Goal: Transaction & Acquisition: Purchase product/service

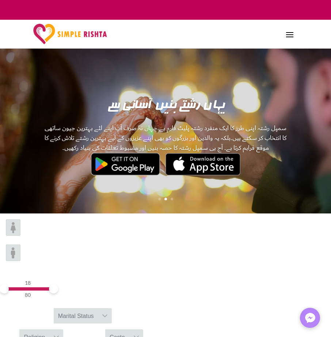
click at [291, 38] on span at bounding box center [290, 34] width 12 height 12
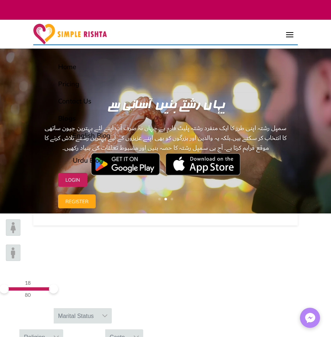
click at [289, 35] on span at bounding box center [290, 34] width 12 height 12
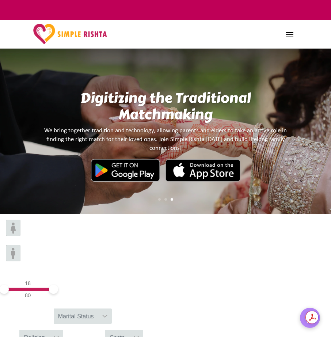
click at [108, 313] on icon at bounding box center [105, 316] width 6 height 6
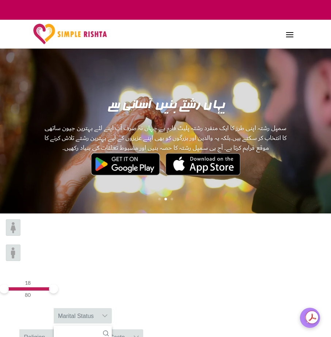
click at [108, 314] on icon at bounding box center [105, 315] width 5 height 3
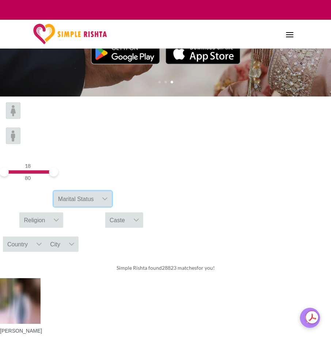
scroll to position [142, 0]
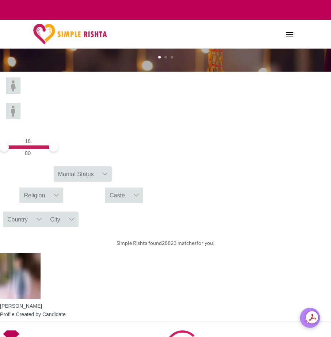
click at [108, 171] on icon at bounding box center [105, 174] width 6 height 6
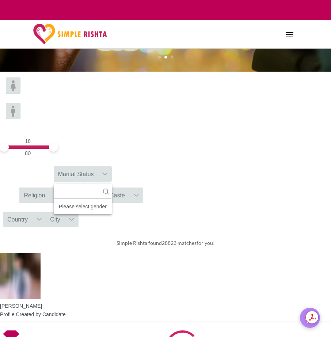
click at [112, 202] on div "Please select gender" at bounding box center [83, 206] width 58 height 9
click at [112, 184] on input "text" at bounding box center [83, 191] width 58 height 15
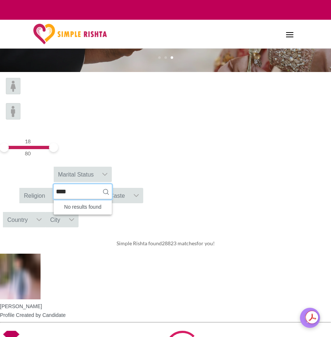
type input "****"
click at [108, 173] on icon at bounding box center [105, 174] width 5 height 3
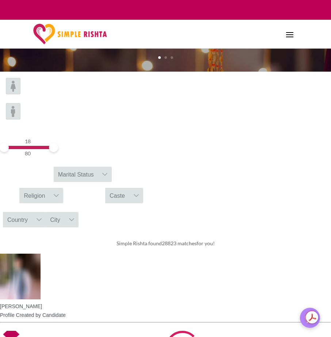
click at [59, 192] on icon at bounding box center [56, 195] width 6 height 6
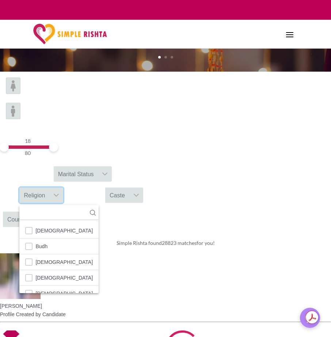
scroll to position [8, 1]
click at [99, 205] on input "text" at bounding box center [58, 212] width 79 height 15
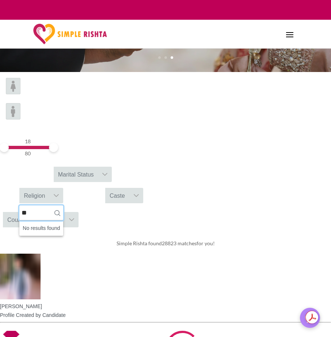
type input "*"
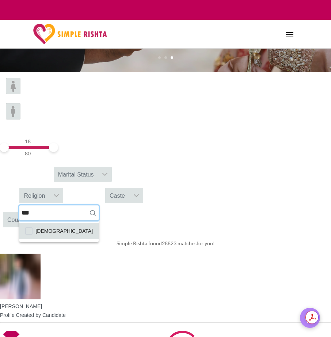
type input "***"
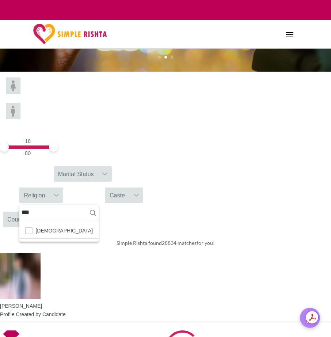
click at [129, 187] on div "Caste" at bounding box center [117, 194] width 24 height 15
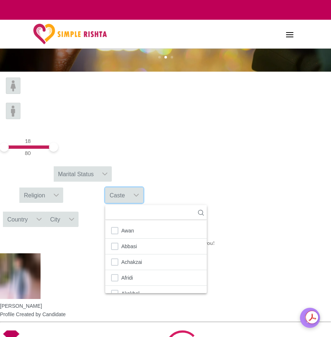
scroll to position [1421, 0]
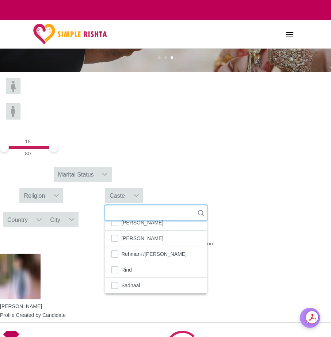
click at [207, 205] on input "text" at bounding box center [156, 212] width 102 height 15
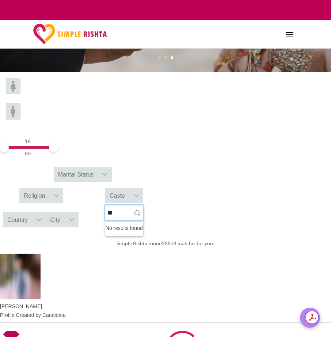
scroll to position [0, 0]
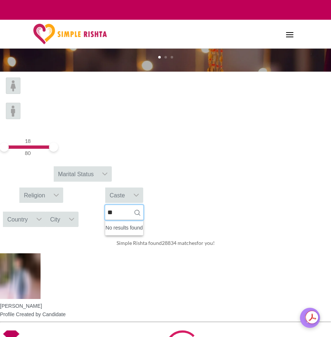
type input "*"
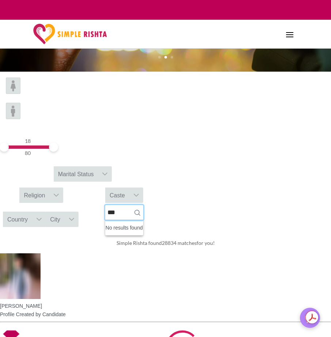
type input "***"
click at [139, 192] on icon at bounding box center [136, 195] width 6 height 6
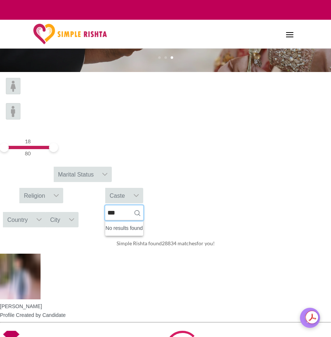
click at [143, 205] on input "***" at bounding box center [124, 212] width 38 height 15
type input "*"
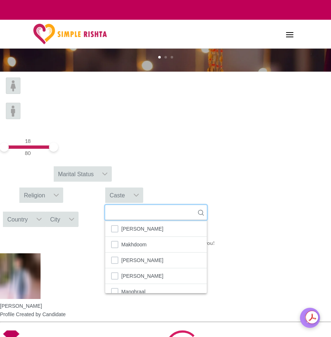
scroll to position [898, 0]
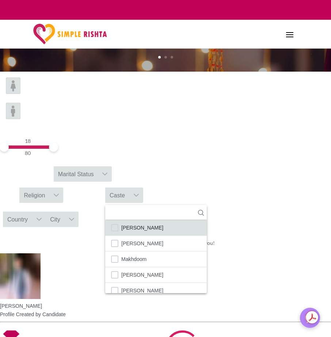
click at [207, 220] on li "[PERSON_NAME]" at bounding box center [156, 228] width 102 height 16
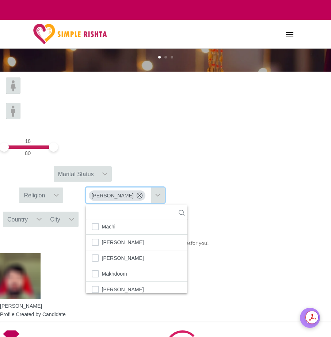
scroll to position [882, 0]
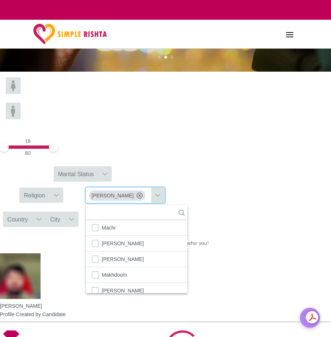
click at [142, 192] on icon at bounding box center [140, 195] width 6 height 6
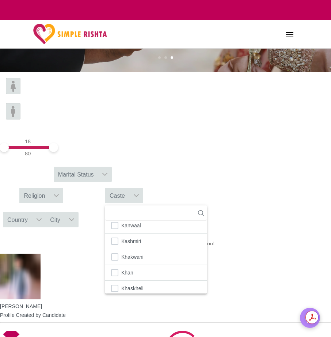
scroll to position [692, 0]
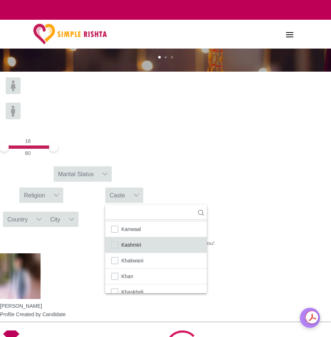
click at [207, 237] on li "Kashmiri" at bounding box center [156, 245] width 102 height 16
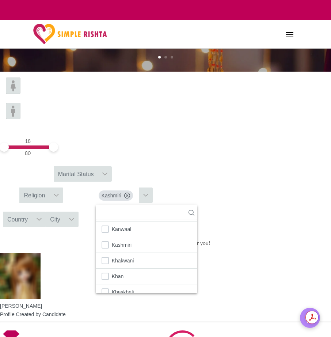
click at [42, 216] on icon at bounding box center [39, 219] width 6 height 6
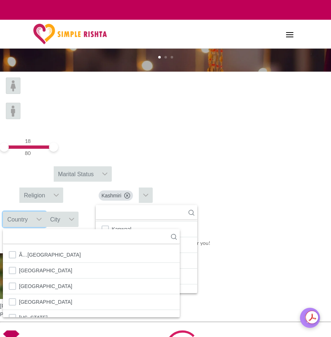
scroll to position [8, 1]
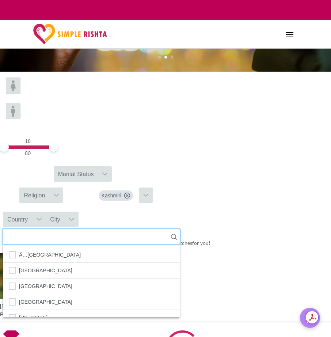
click at [127, 229] on input "text" at bounding box center [91, 236] width 177 height 15
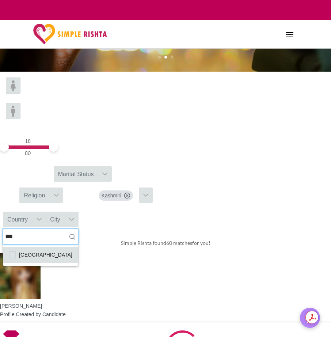
type input "***"
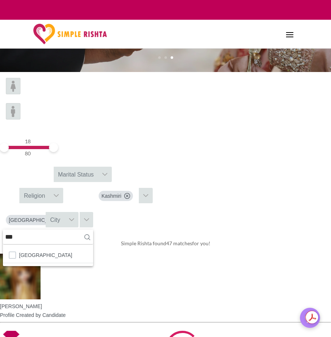
click at [74, 217] on icon at bounding box center [72, 220] width 6 height 6
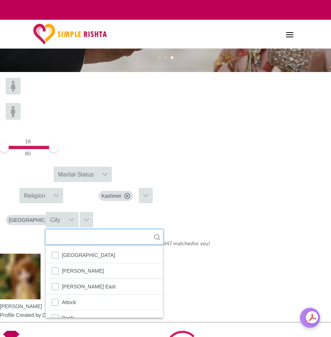
click at [163, 229] on input "text" at bounding box center [104, 236] width 117 height 15
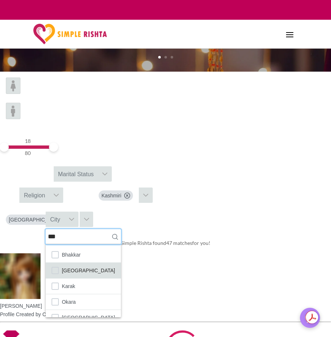
type input "***"
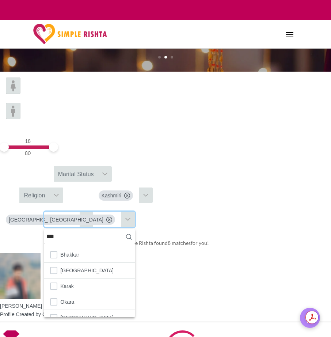
click at [59, 192] on icon at bounding box center [56, 195] width 6 height 6
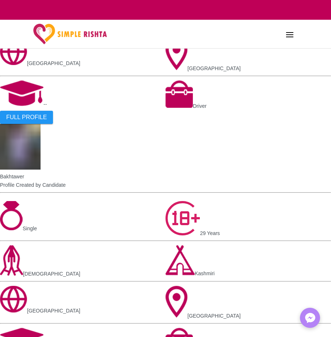
scroll to position [0, 0]
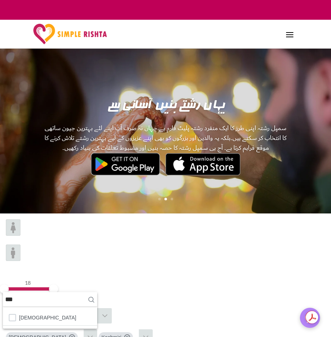
click at [75, 334] on icon at bounding box center [72, 337] width 6 height 6
click at [130, 334] on icon at bounding box center [127, 337] width 6 height 6
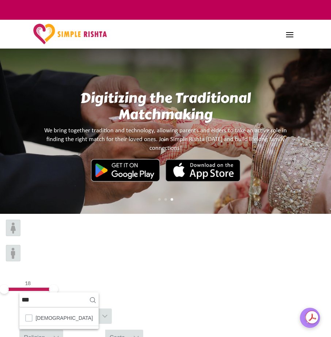
click at [98, 308] on div "Marital Status" at bounding box center [76, 315] width 45 height 15
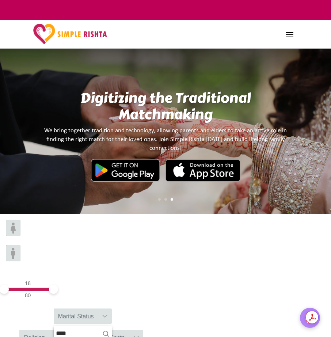
click at [98, 308] on div "Marital Status" at bounding box center [76, 315] width 45 height 15
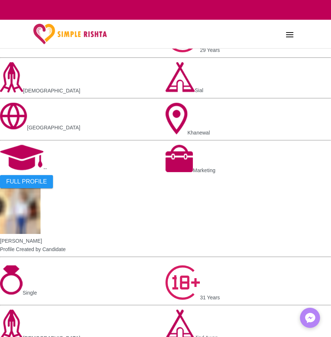
scroll to position [1187, 0]
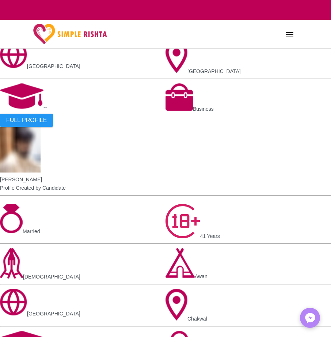
scroll to position [1270, 0]
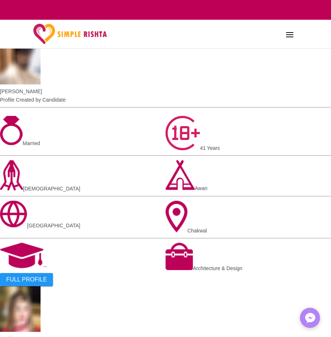
scroll to position [1332, 0]
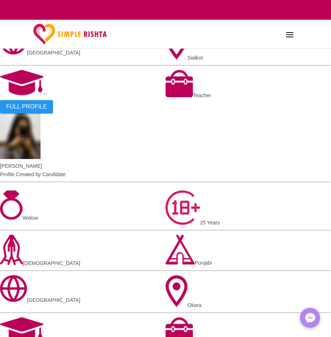
scroll to position [1277, 0]
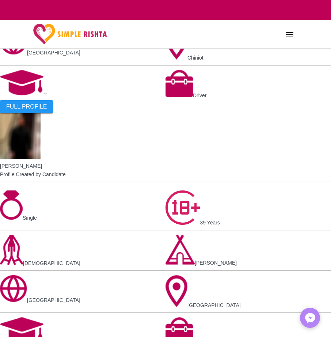
scroll to position [1243, 0]
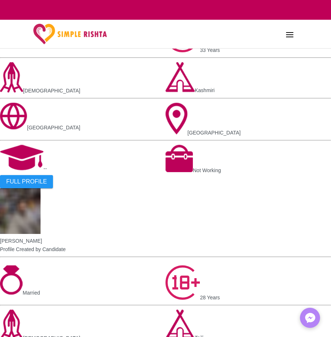
scroll to position [1189, 0]
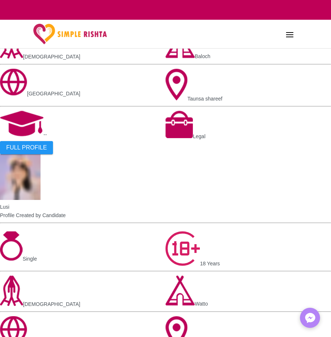
scroll to position [1195, 0]
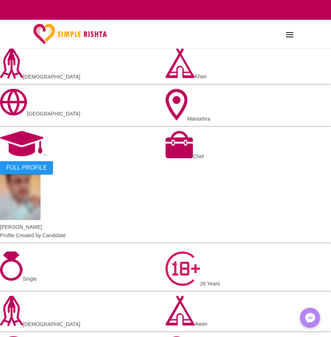
scroll to position [1189, 0]
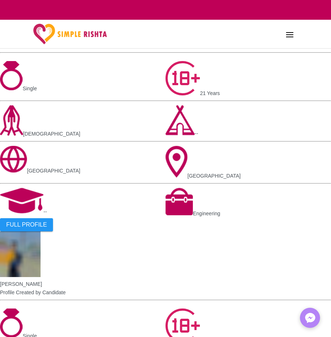
scroll to position [1386, 0]
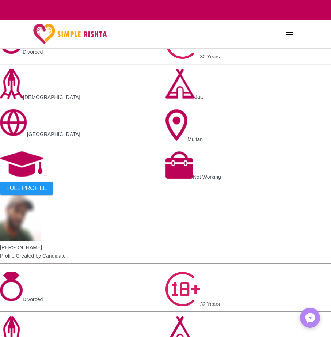
scroll to position [1257, 0]
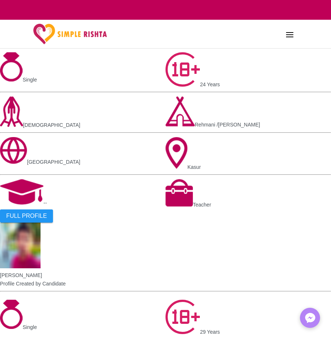
scroll to position [1148, 0]
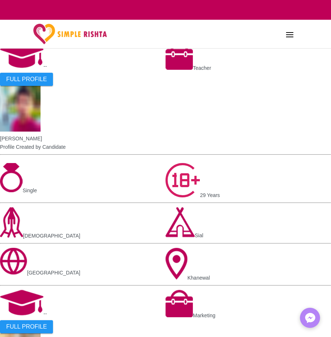
scroll to position [1284, 0]
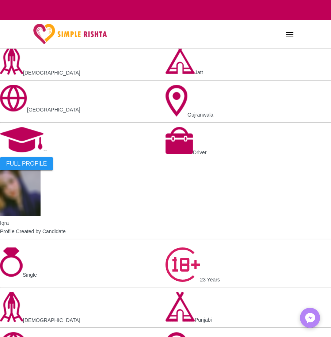
scroll to position [708, 0]
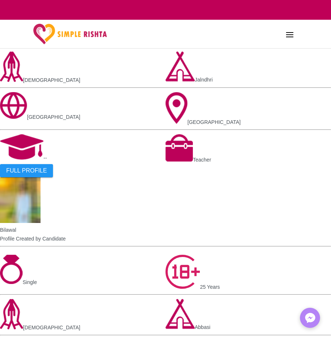
scroll to position [1199, 0]
